Goal: Navigation & Orientation: Find specific page/section

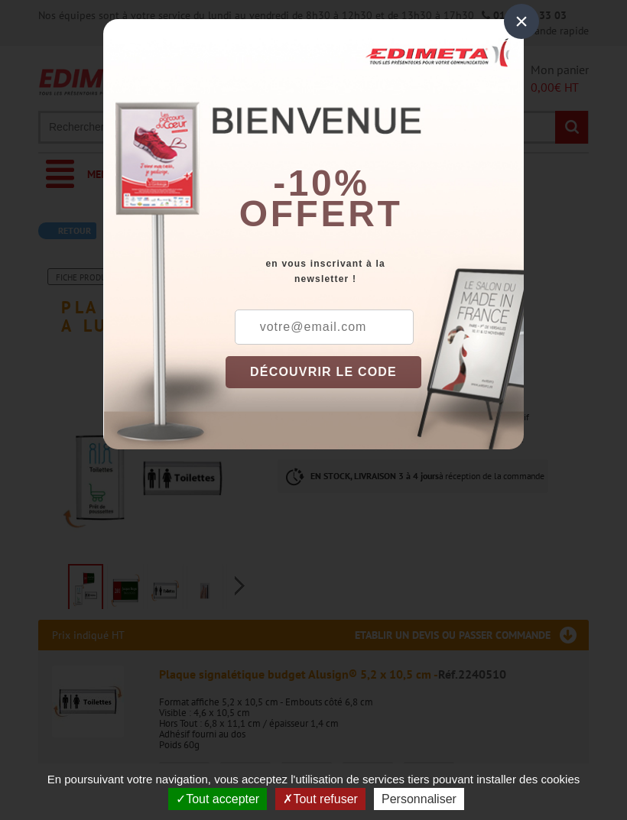
click at [515, 21] on div "×" at bounding box center [521, 21] width 35 height 35
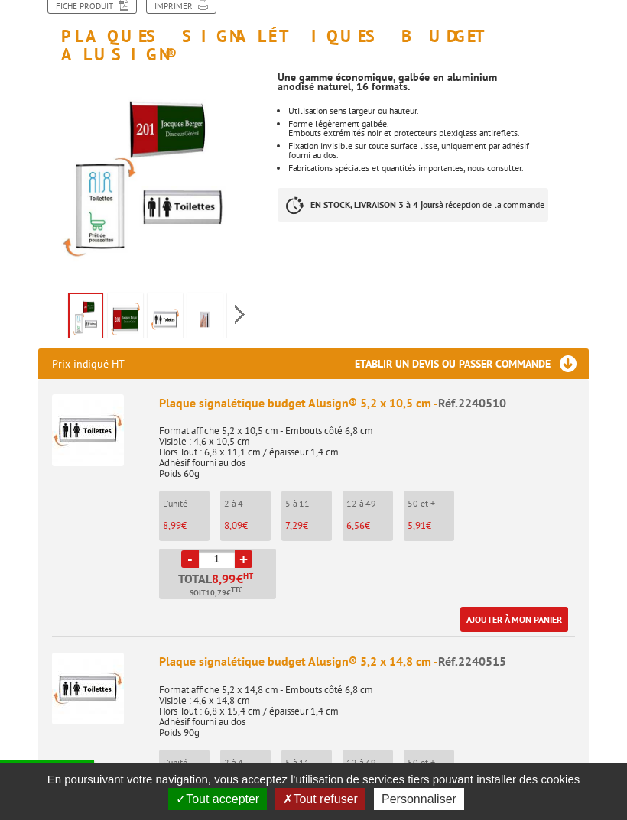
scroll to position [291, 0]
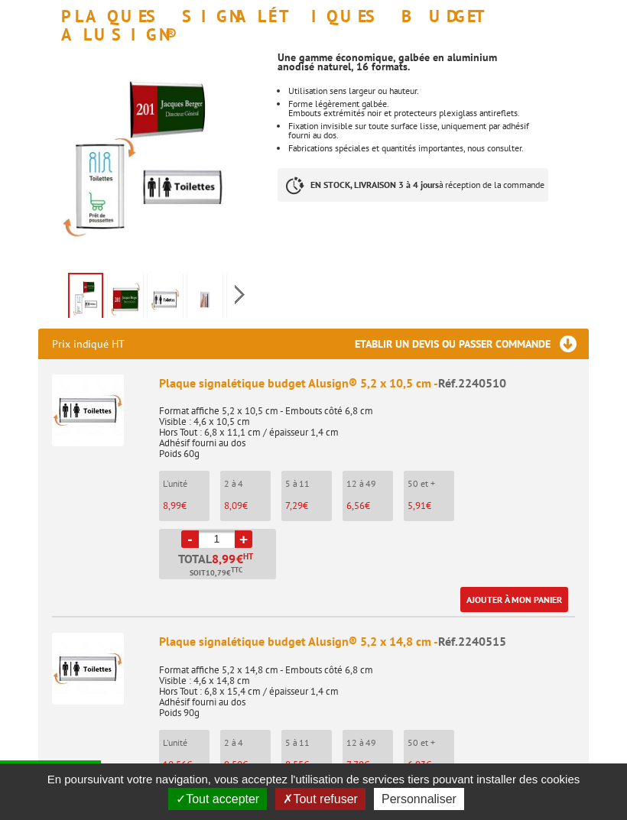
click at [131, 282] on img at bounding box center [125, 299] width 29 height 47
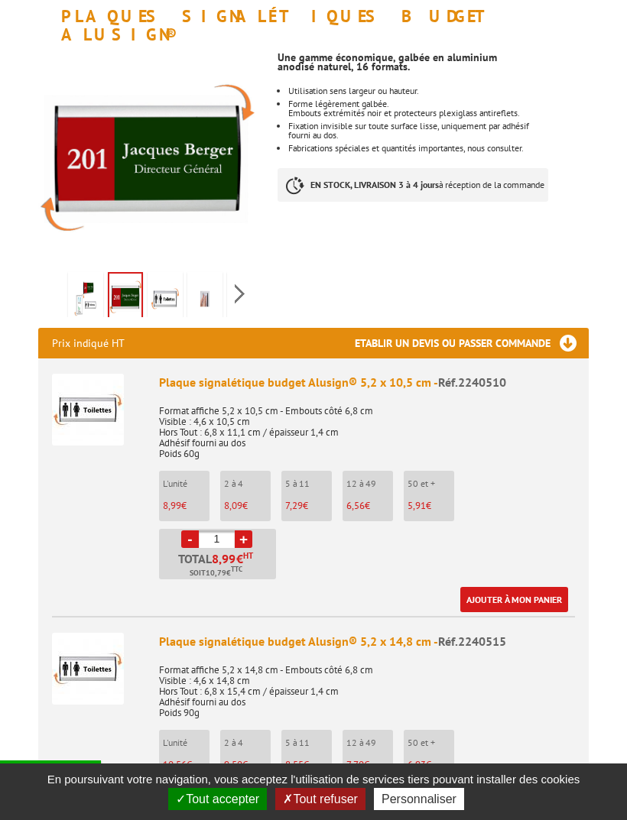
click at [81, 283] on img at bounding box center [85, 298] width 29 height 47
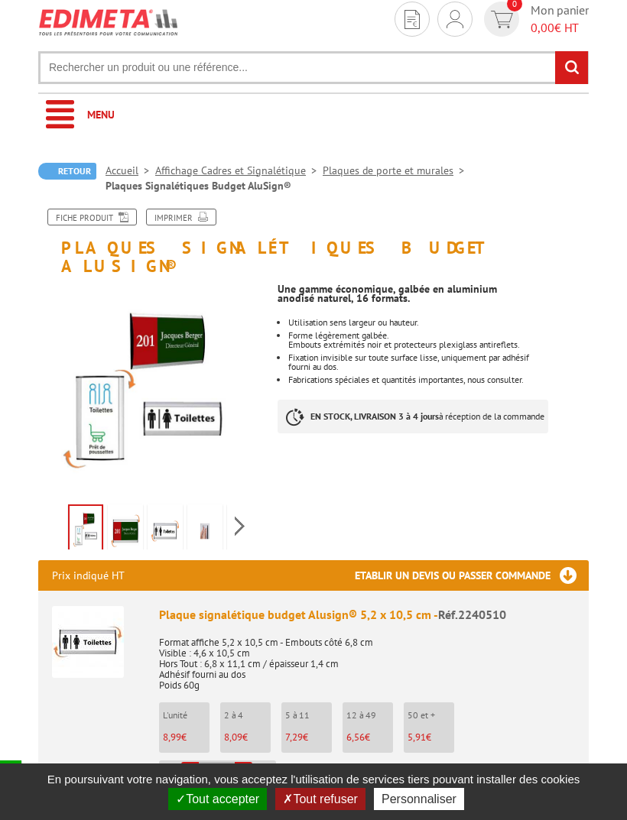
scroll to position [48, 0]
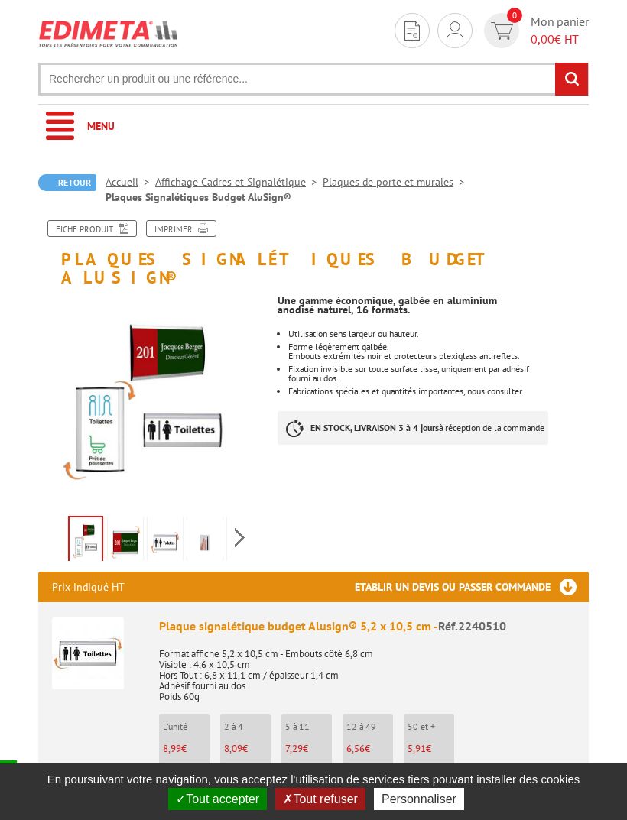
click at [252, 180] on link "Affichage Cadres et Signalétique" at bounding box center [238, 182] width 167 height 14
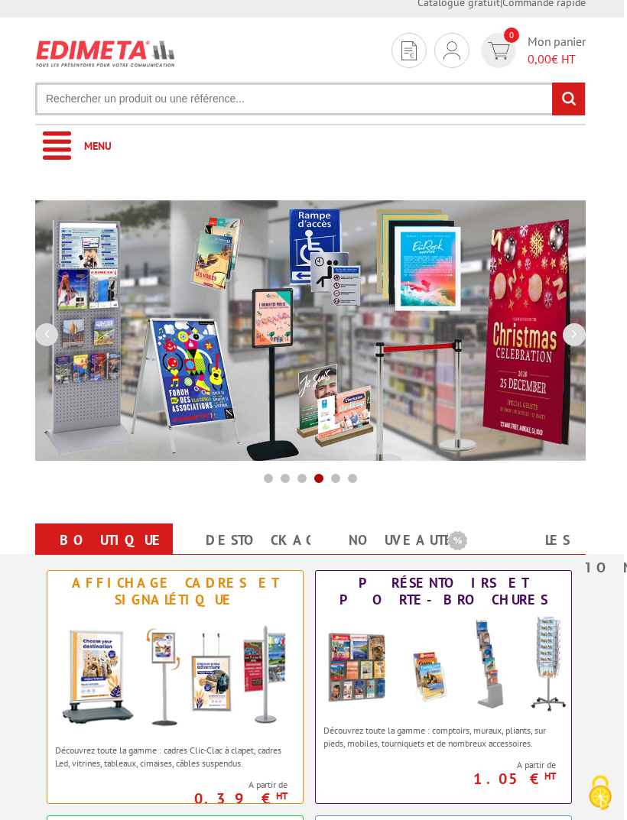
scroll to position [0, 3]
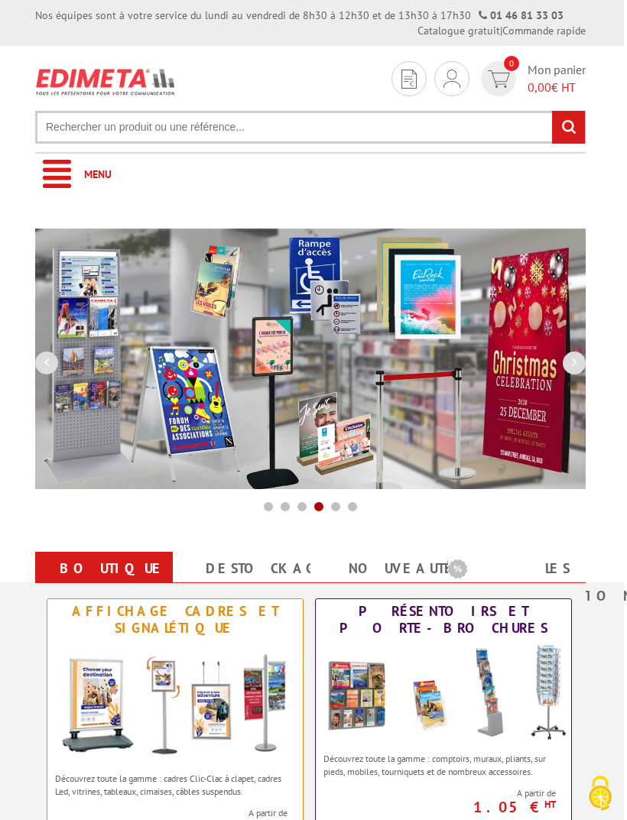
click at [54, 174] on link "Menu" at bounding box center [310, 175] width 550 height 42
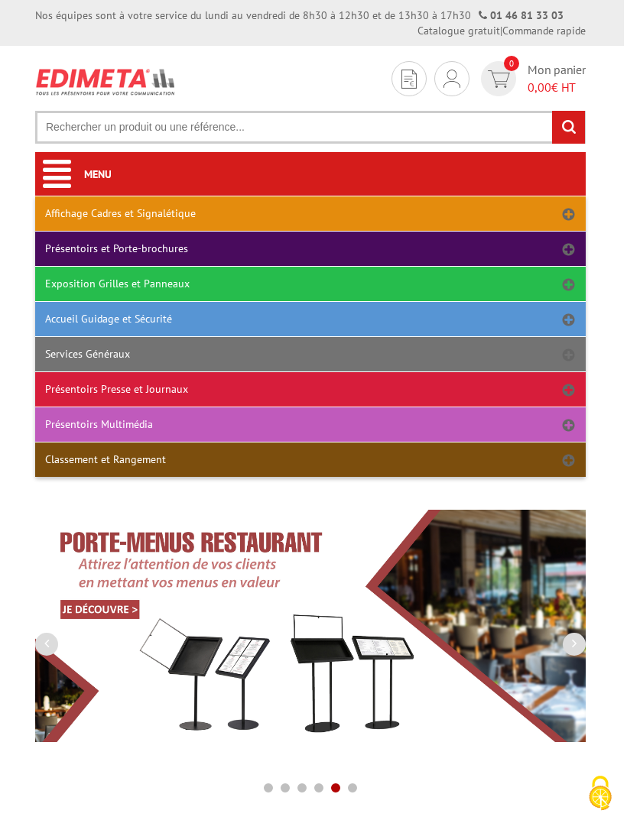
click at [204, 287] on link "Exposition Grilles et Panneaux" at bounding box center [310, 284] width 550 height 34
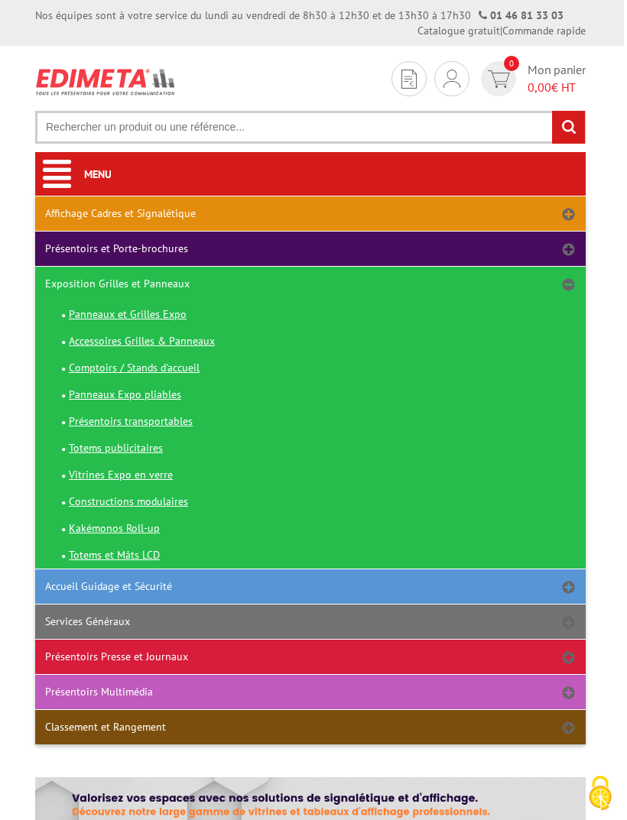
click at [159, 318] on span "Panneaux et Grilles Expo" at bounding box center [128, 314] width 118 height 14
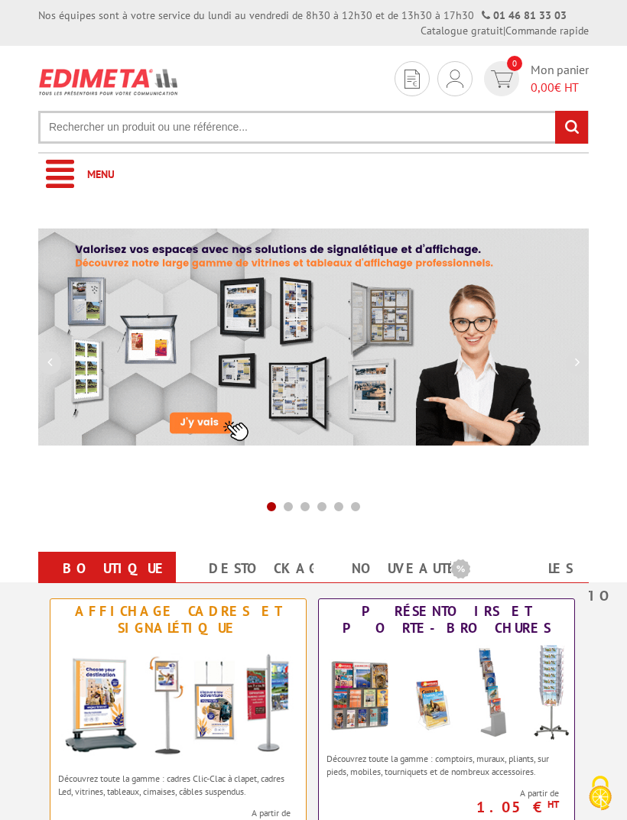
click at [64, 183] on link "Menu" at bounding box center [313, 175] width 550 height 42
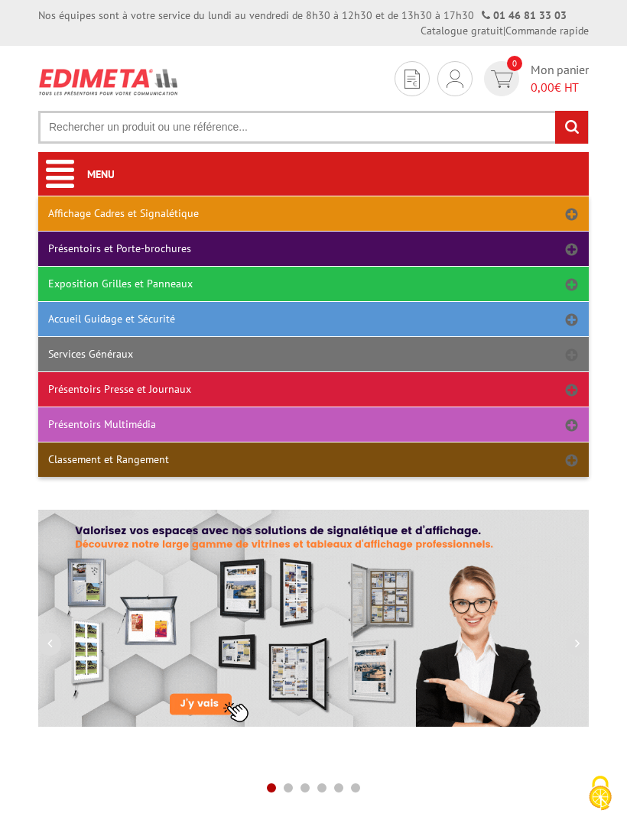
click at [184, 291] on link "Exposition Grilles et Panneaux" at bounding box center [313, 284] width 550 height 34
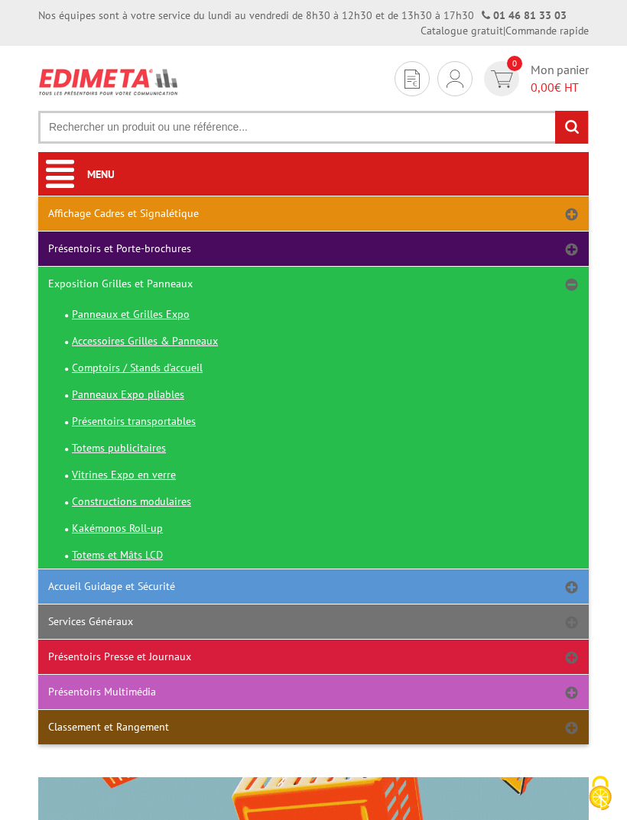
click at [157, 345] on span "Accessoires Grilles & Panneaux" at bounding box center [145, 341] width 146 height 14
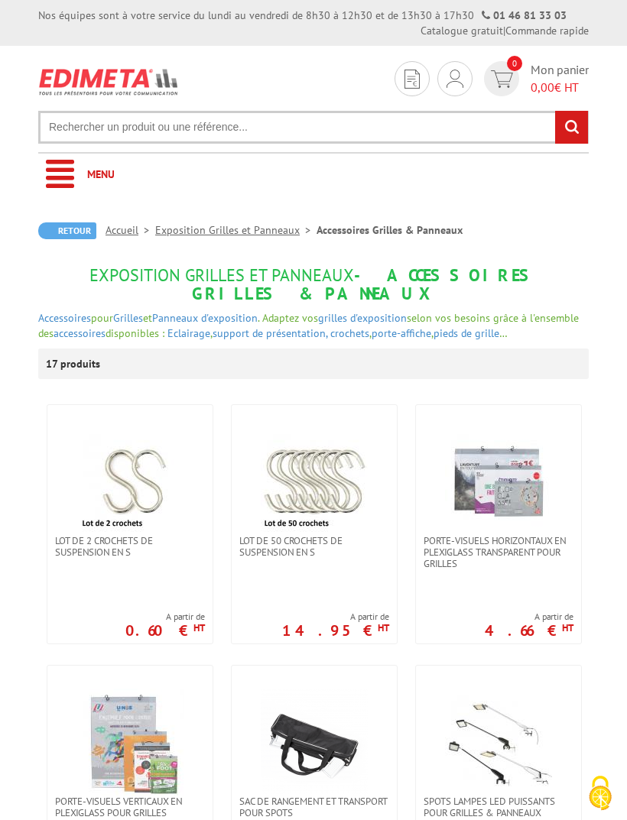
click at [64, 171] on link "Menu" at bounding box center [313, 175] width 550 height 42
